Goal: Check status: Check status

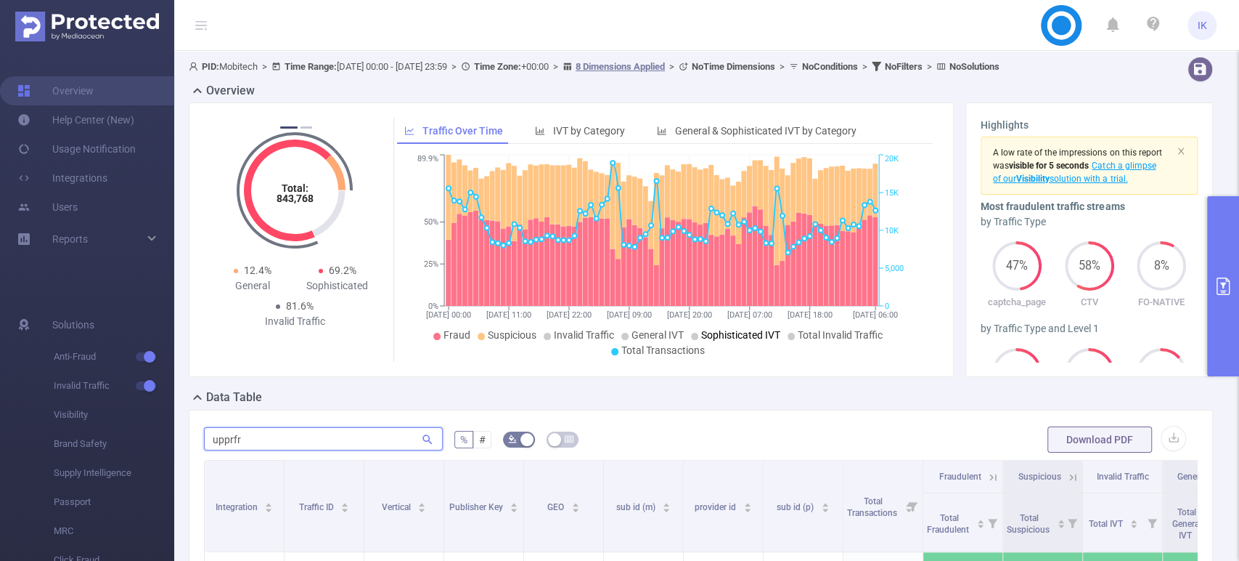
scroll to position [183, 0]
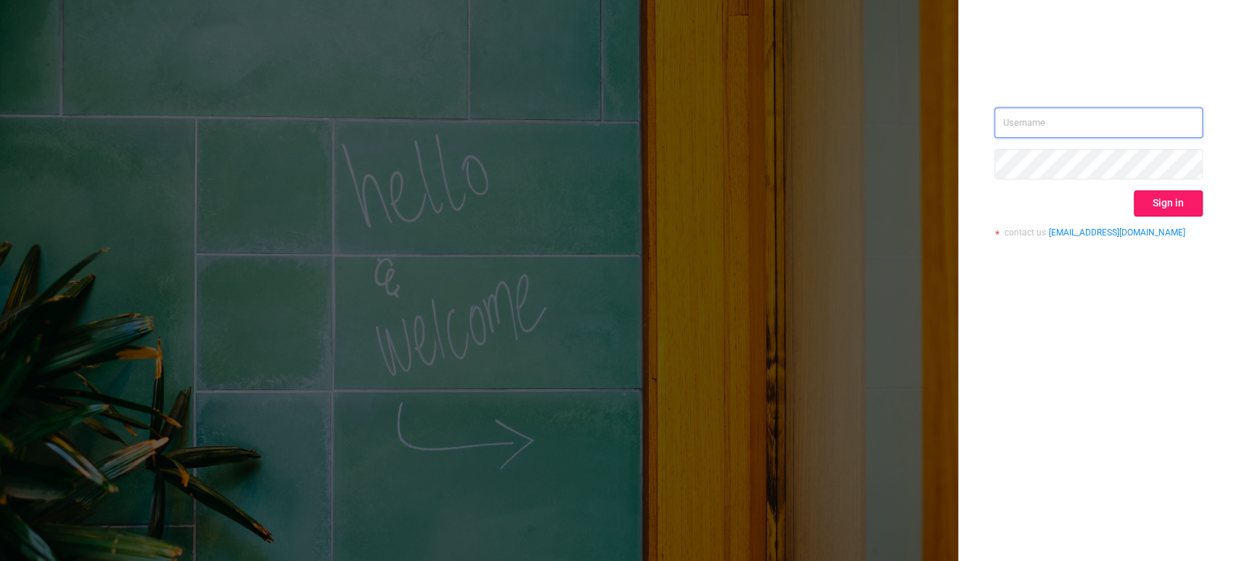
type input "ido@mobitech.io"
click at [1165, 202] on button "Sign in" at bounding box center [1168, 203] width 69 height 26
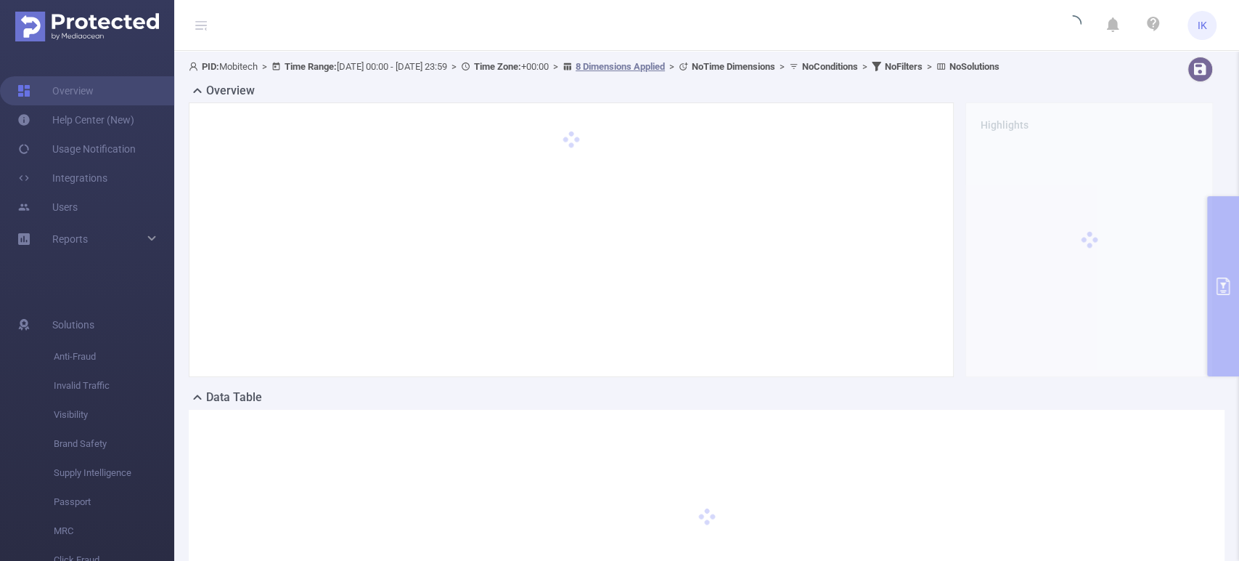
click at [1221, 237] on div "PID: Mobitech > Time Range: 2025-09-15 00:00 - 2025-09-18 23:59 > Time Zone: +0…" at bounding box center [706, 354] width 1065 height 606
click at [1219, 237] on div "PID: Mobitech > Time Range: 2025-09-15 00:00 - 2025-09-18 23:59 > Time Zone: +0…" at bounding box center [706, 354] width 1065 height 606
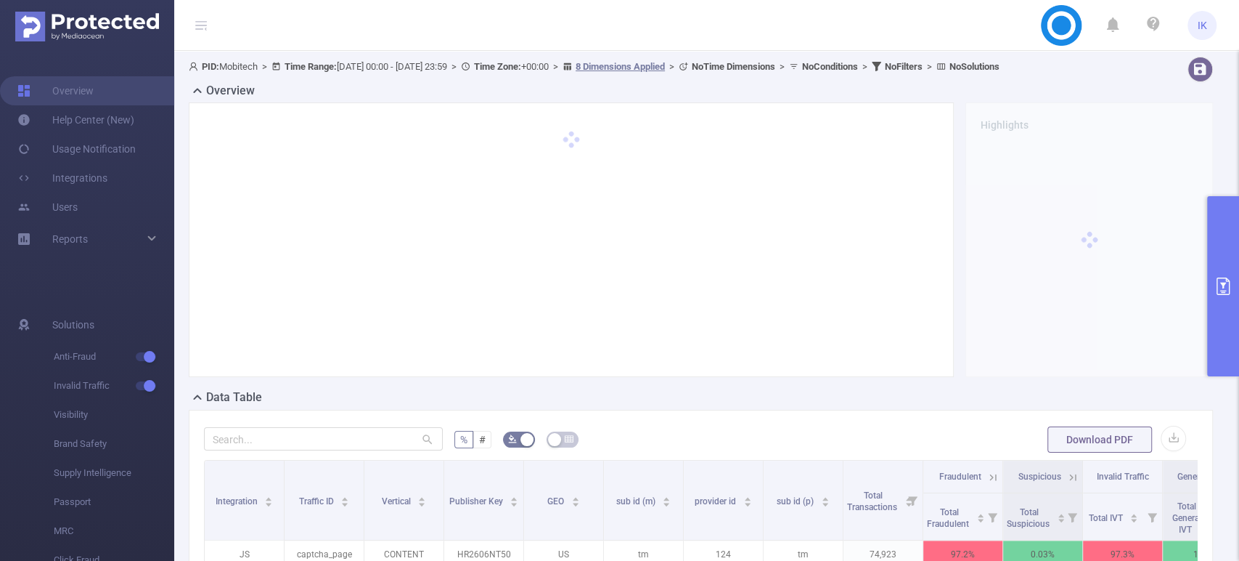
click at [1219, 237] on button "primary" at bounding box center [1223, 286] width 32 height 180
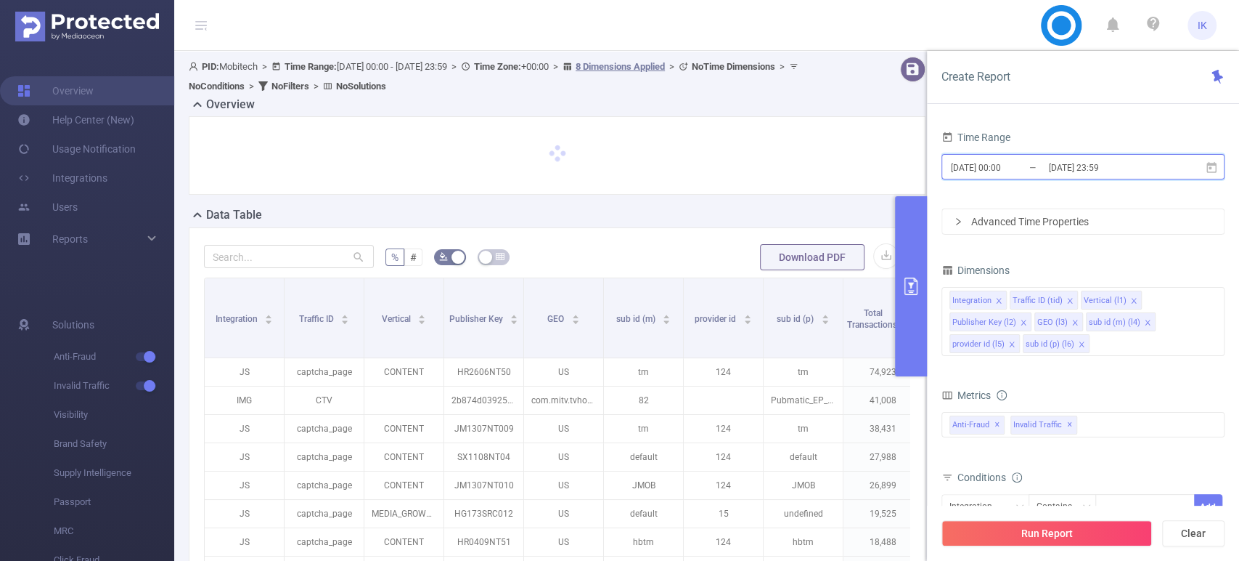
click at [1212, 170] on icon at bounding box center [1211, 167] width 13 height 13
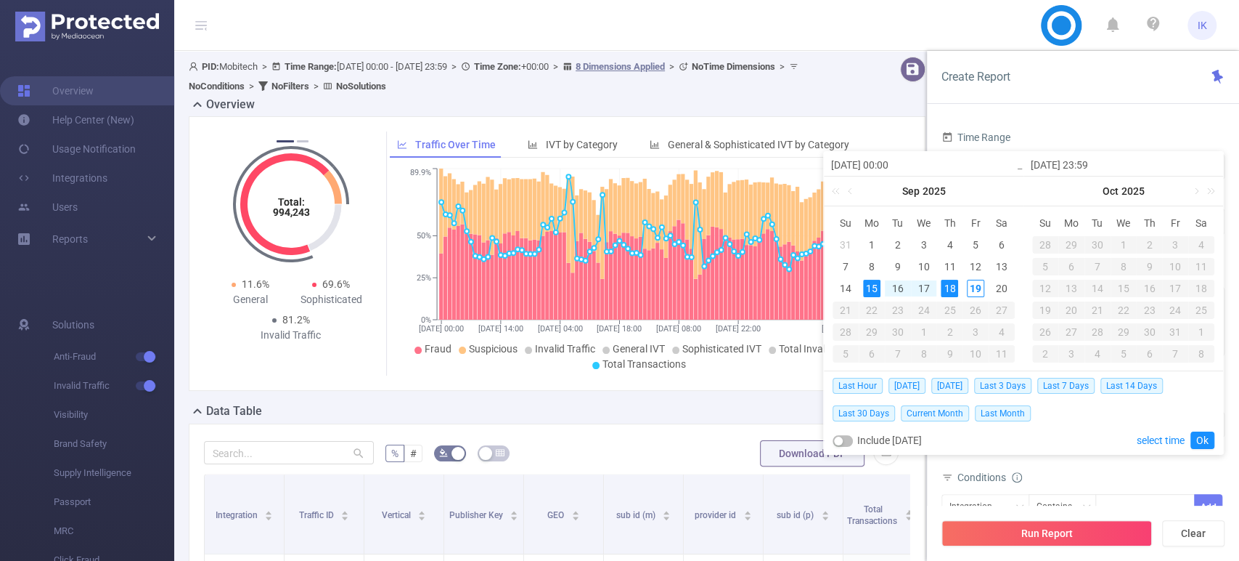
click at [947, 289] on div "18" at bounding box center [949, 288] width 17 height 17
click at [981, 289] on div "19" at bounding box center [975, 288] width 17 height 17
type input "2025-09-18 00:00"
type input "2025-09-19 23:59"
type input "2025-09-18 00:00"
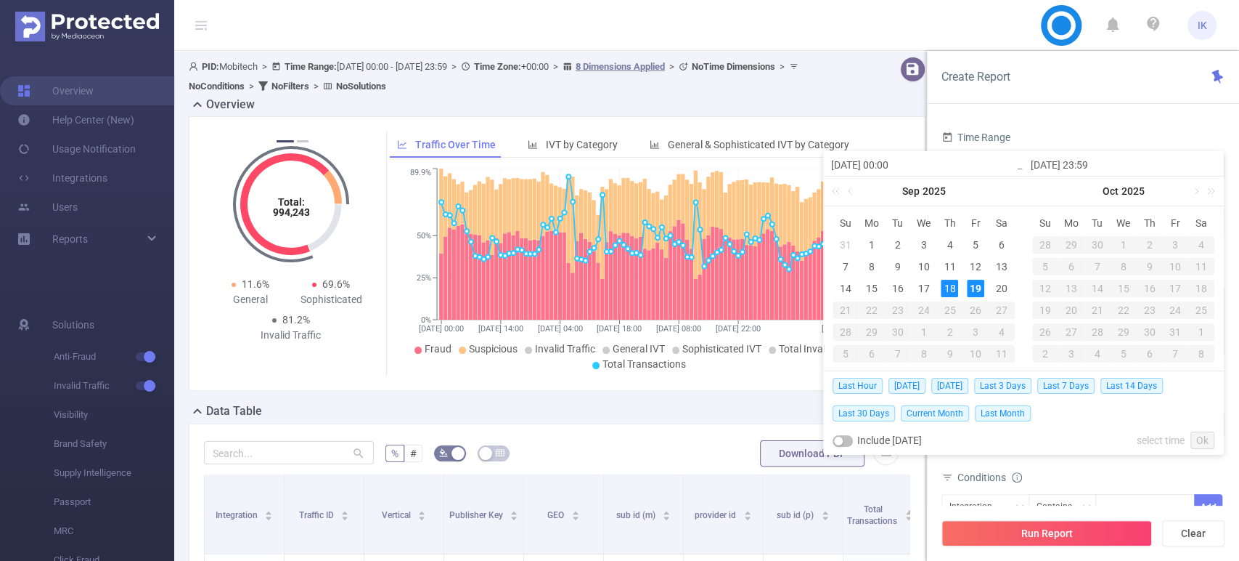
type input "2025-09-19 23:59"
click at [1208, 440] on link "Ok" at bounding box center [1203, 439] width 24 height 17
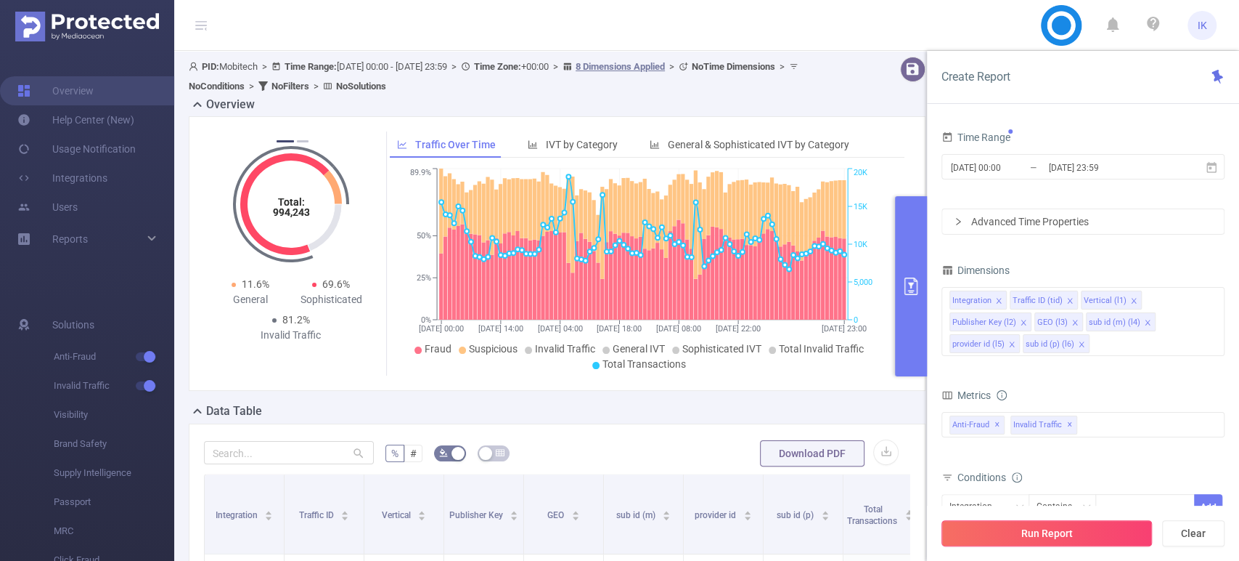
click at [1077, 527] on button "Run Report" at bounding box center [1047, 533] width 211 height 26
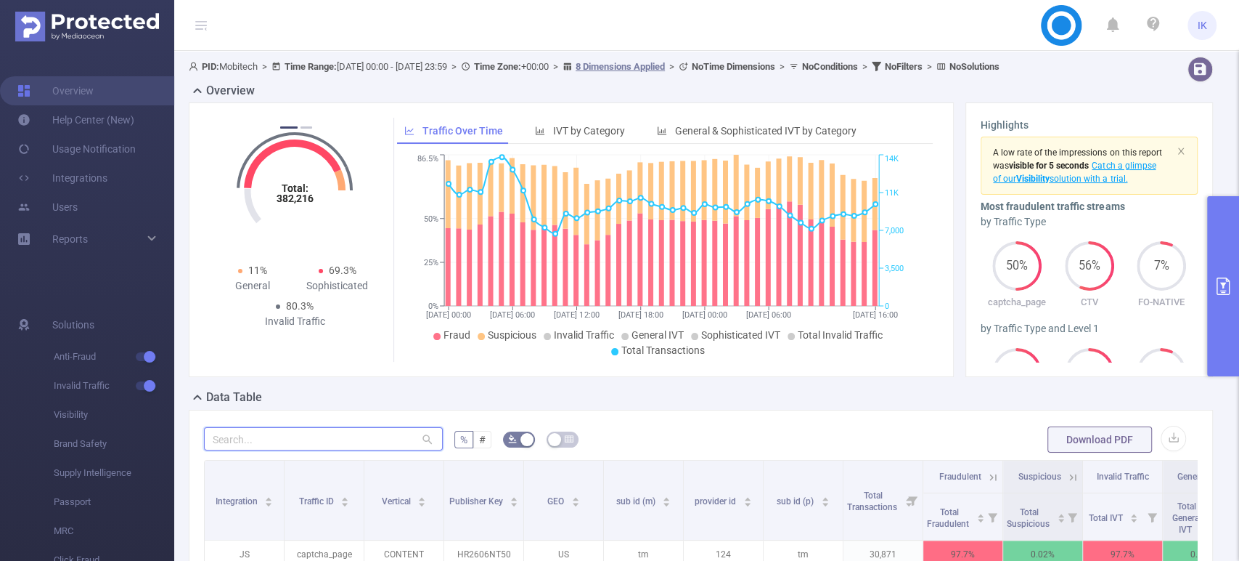
click at [248, 441] on input "text" at bounding box center [323, 438] width 239 height 23
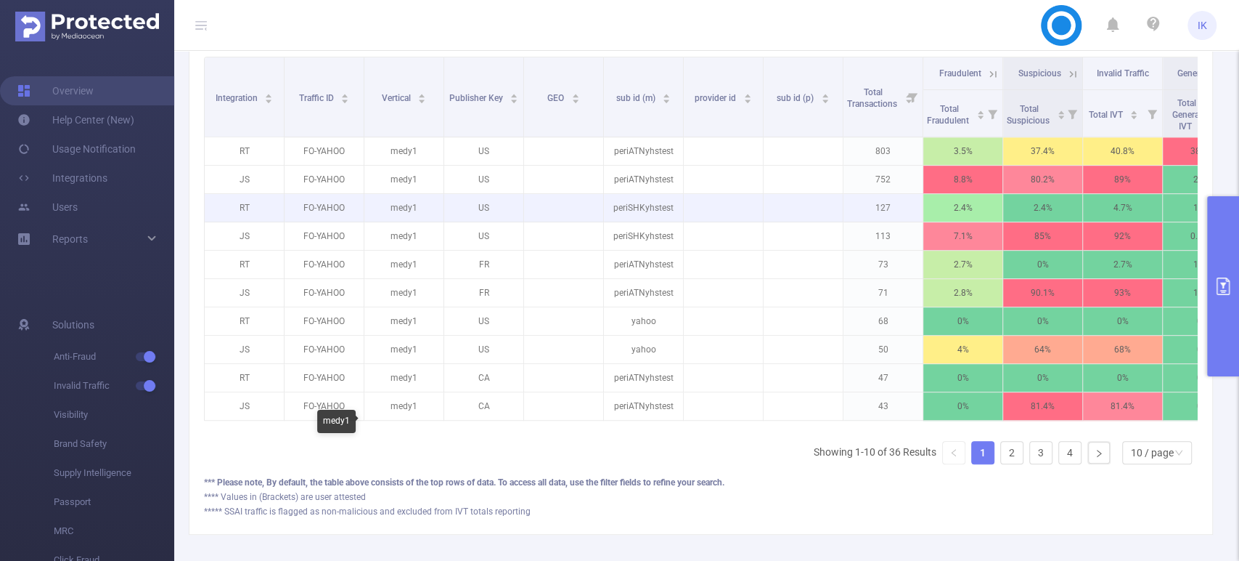
scroll to position [242, 0]
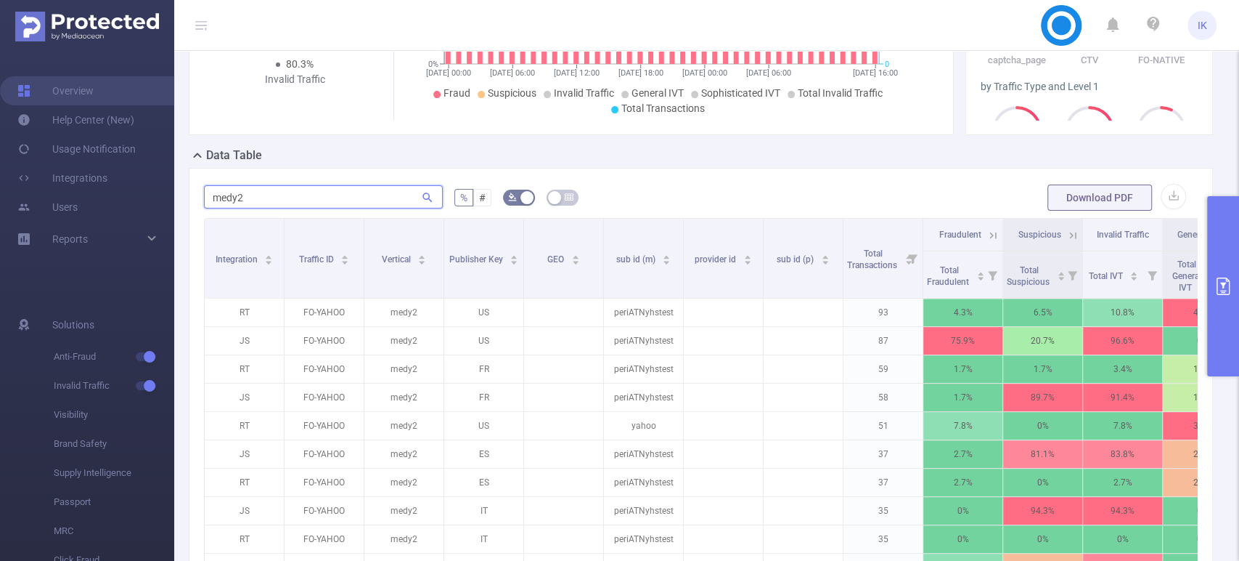
type input "medy2"
